Goal: Obtain resource: Obtain resource

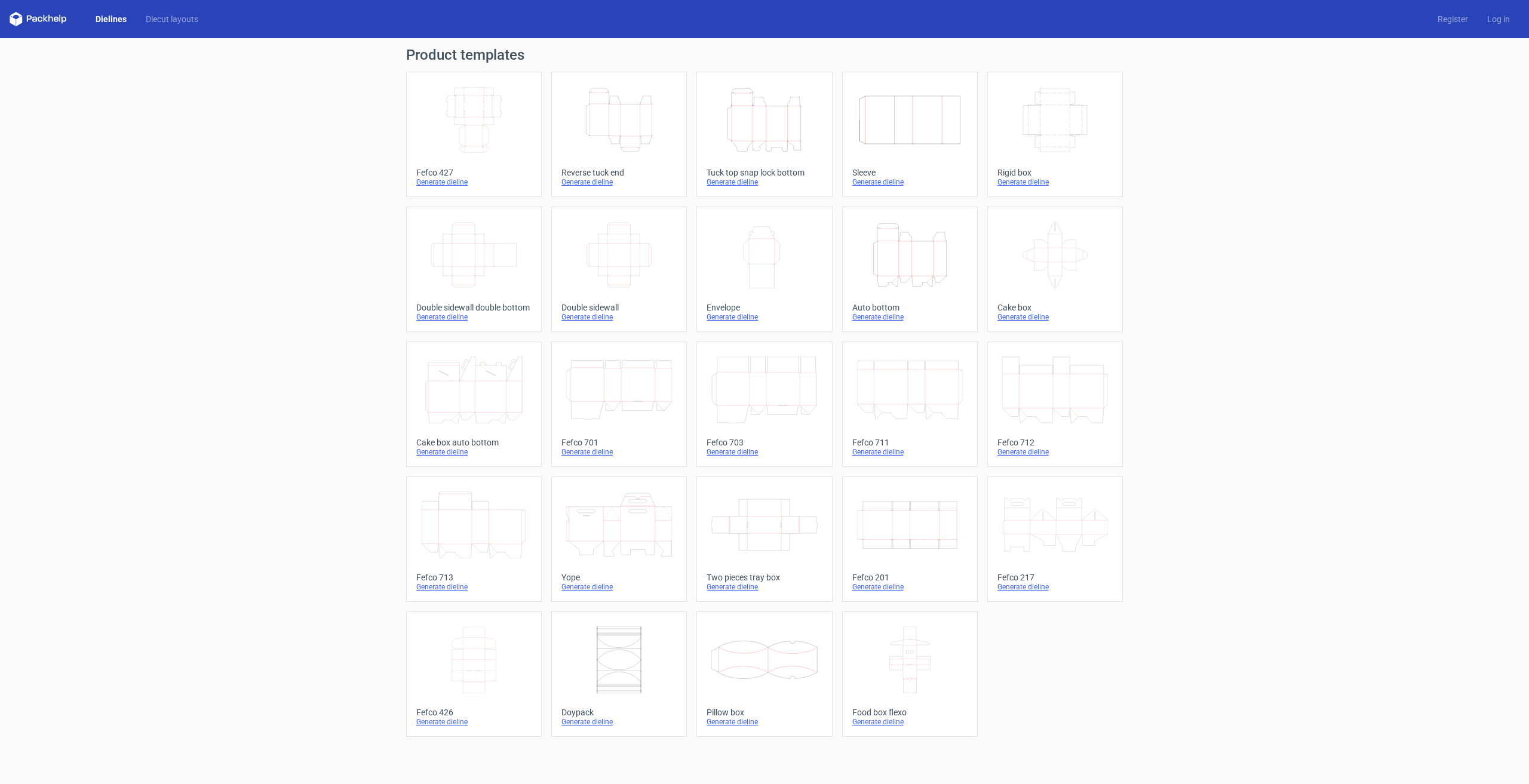
click at [633, 118] on icon "Height Depth Width" at bounding box center [619, 119] width 105 height 67
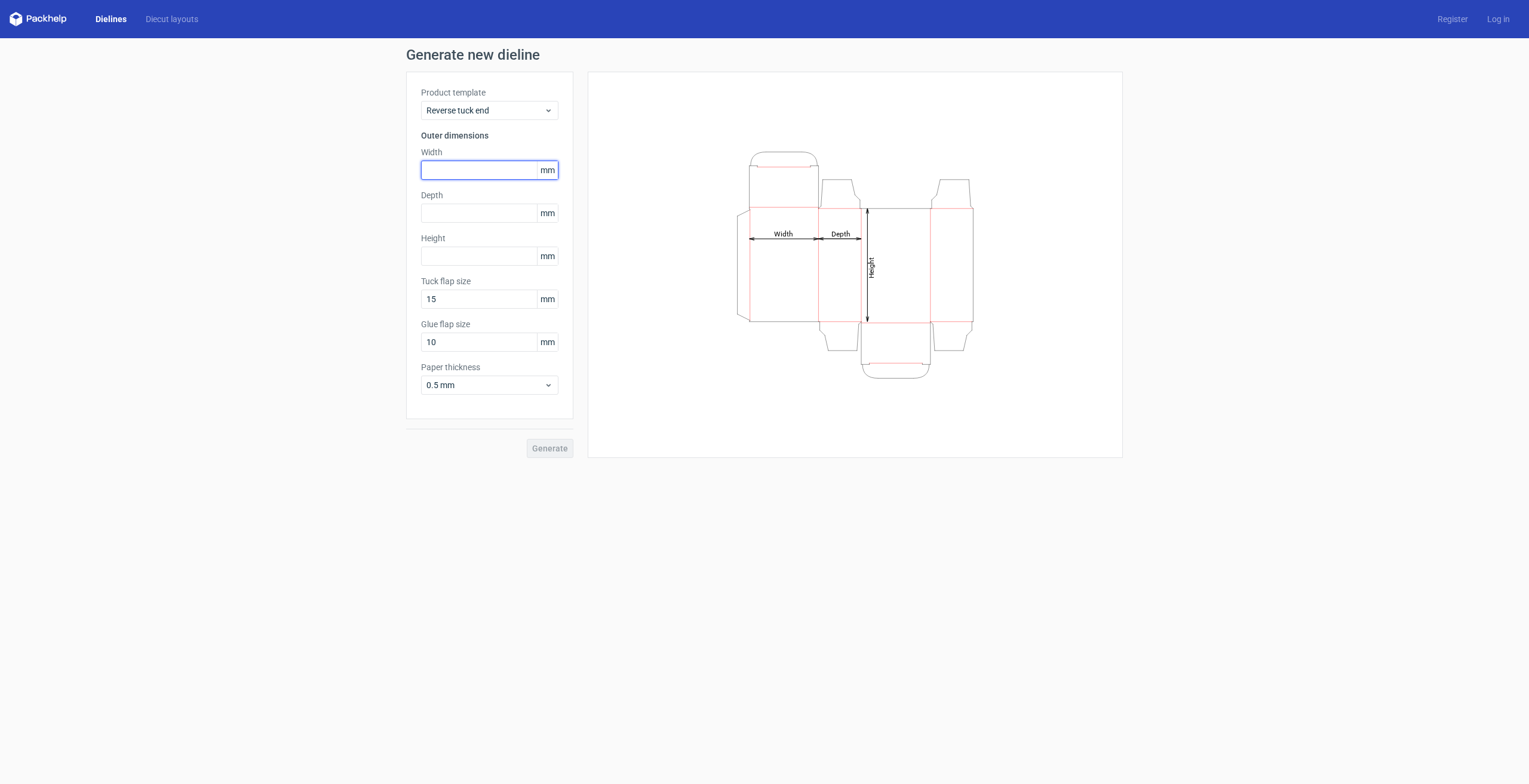
click at [480, 170] on input "text" at bounding box center [490, 170] width 137 height 19
type input "19"
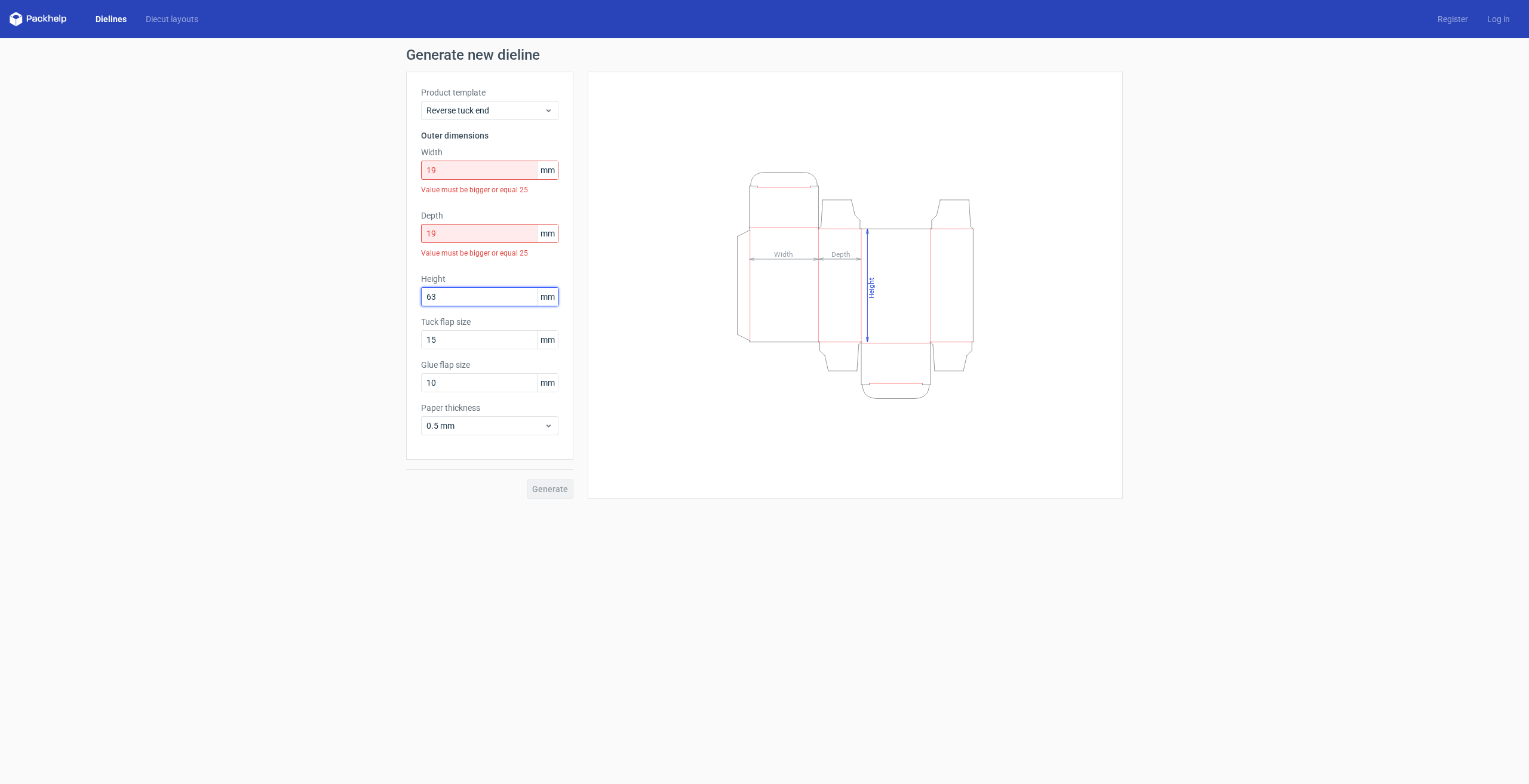
type input "63"
drag, startPoint x: 469, startPoint y: 171, endPoint x: 394, endPoint y: 168, distance: 75.1
click at [394, 168] on div "Generate new dieline Product template Reverse tuck end Outer dimensions Width 1…" at bounding box center [764, 274] width 1529 height 470
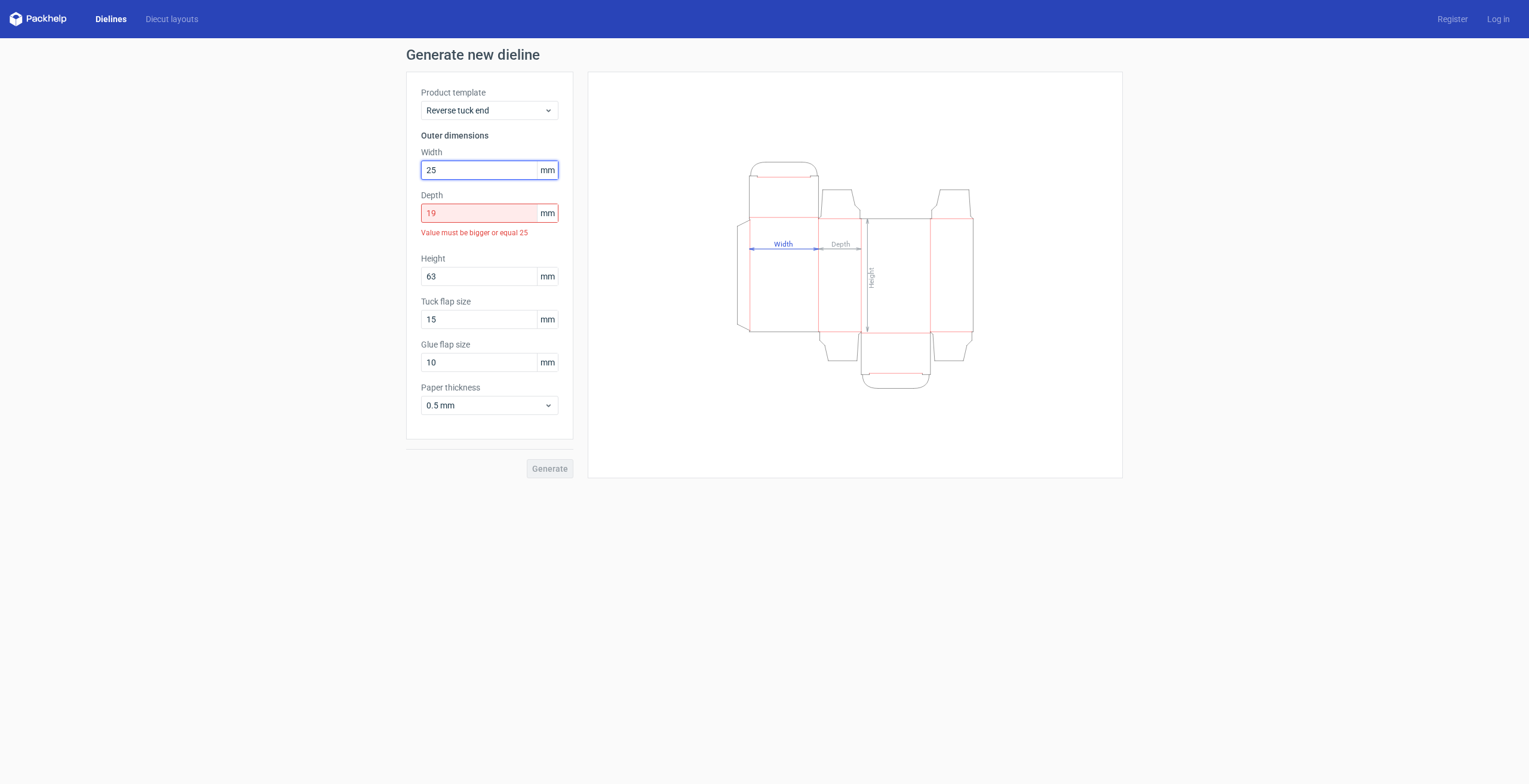
type input "25"
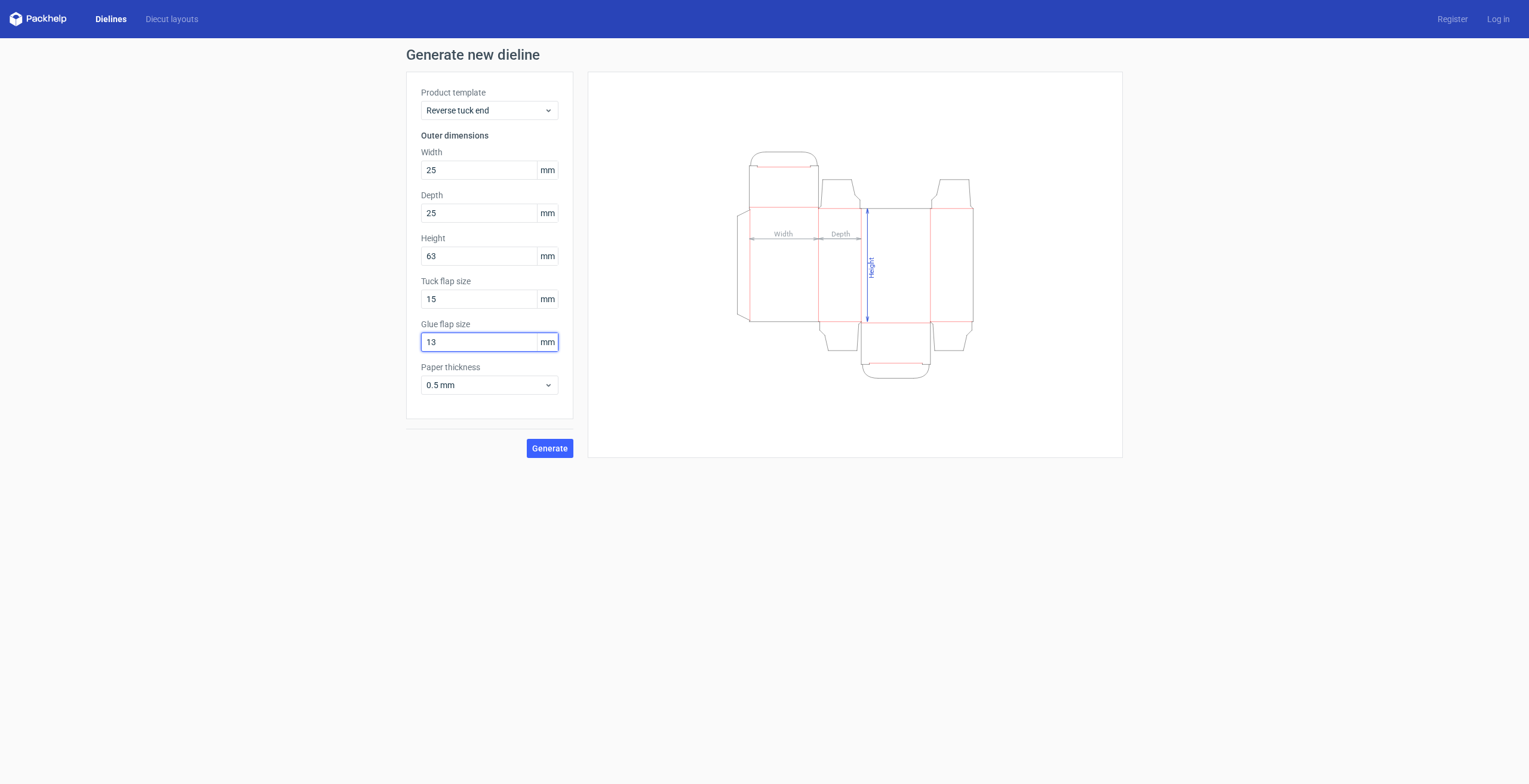
type input "13"
click at [552, 445] on span "Generate" at bounding box center [550, 448] width 36 height 8
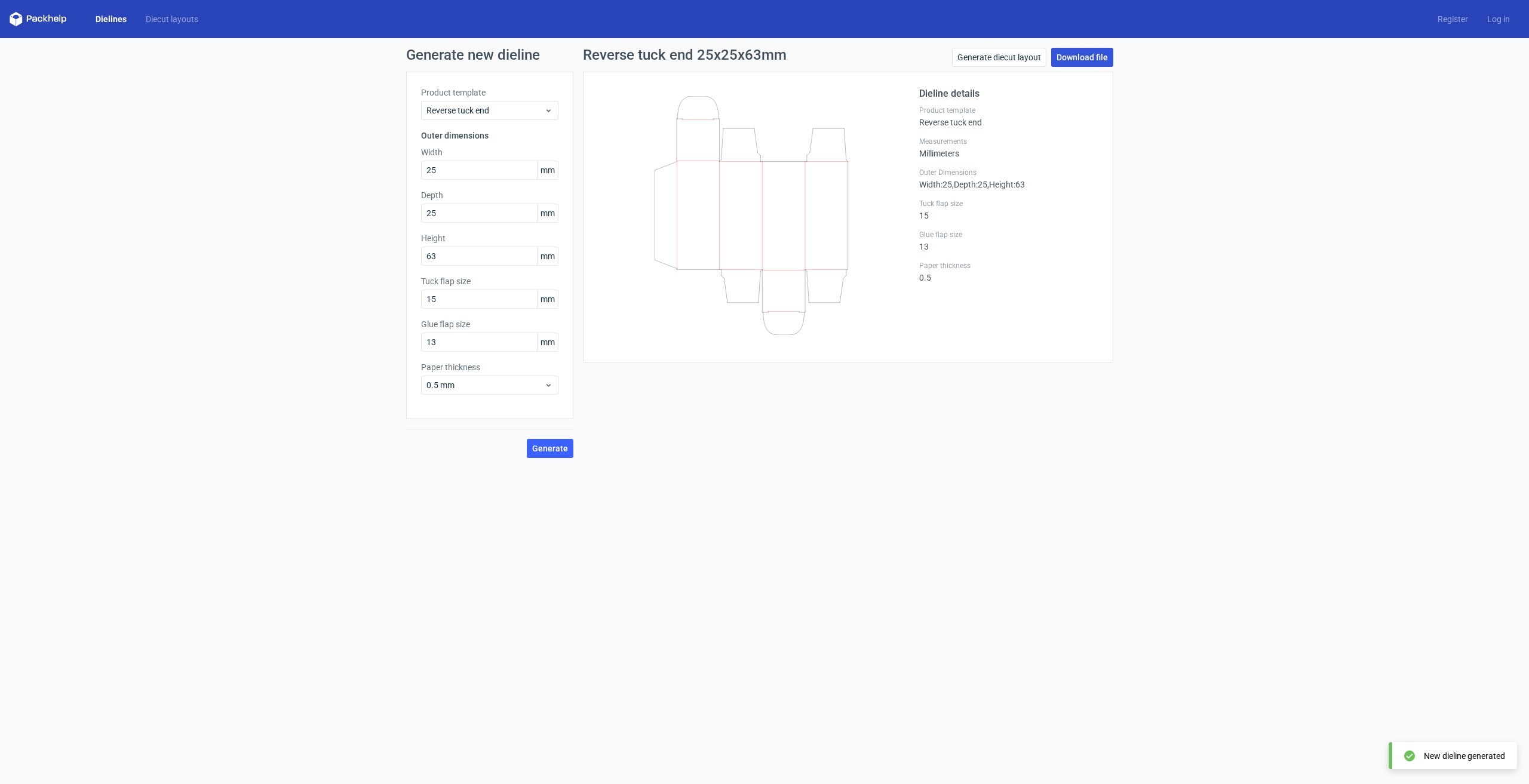
click at [1079, 56] on link "Download file" at bounding box center [1082, 57] width 62 height 19
